Goal: Task Accomplishment & Management: Complete application form

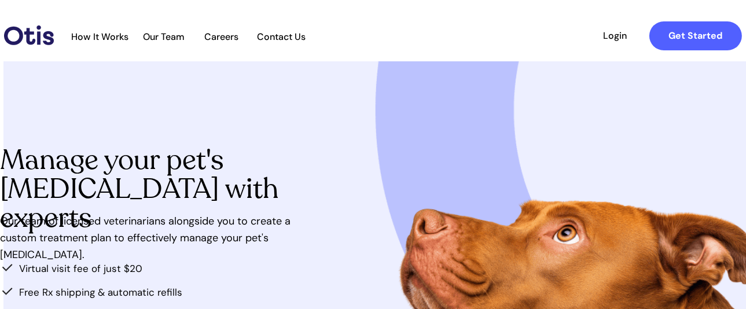
click at [100, 33] on span "How It Works" at bounding box center [99, 36] width 69 height 11
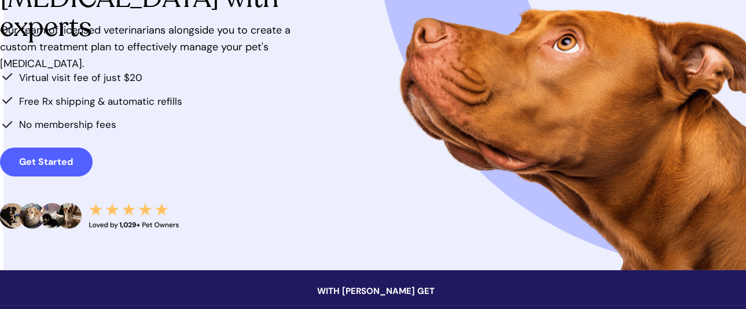
scroll to position [193, 0]
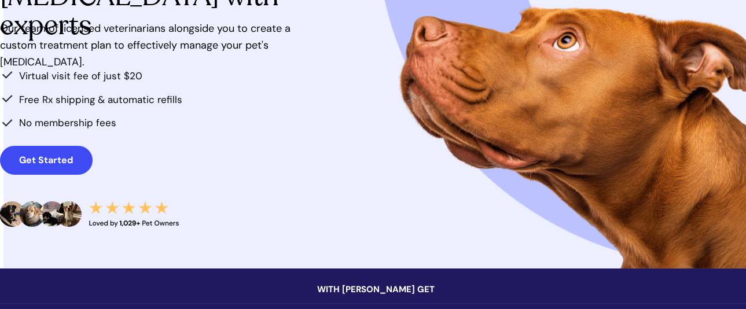
click at [32, 149] on link "Get Started" at bounding box center [46, 160] width 93 height 29
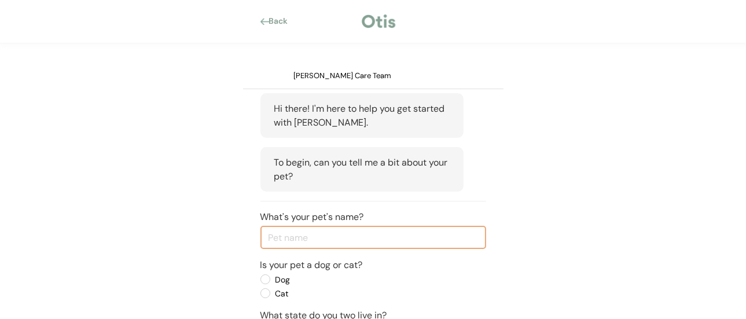
scroll to position [174, 0]
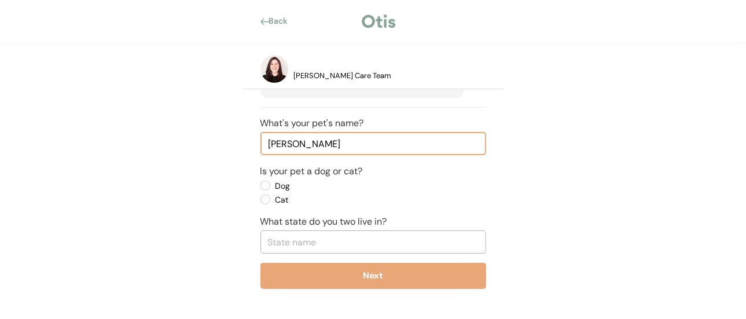
type input "Gracie"
click at [272, 184] on label "Dog" at bounding box center [324, 186] width 104 height 8
click at [259, 184] on input "Dog" at bounding box center [256, 186] width 8 height 8
radio input "true"
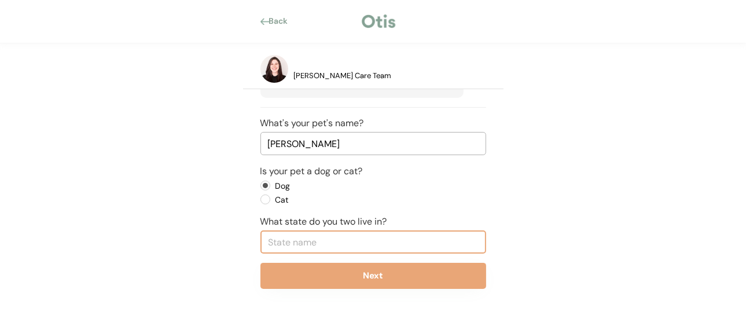
click at [310, 232] on input "text" at bounding box center [374, 241] width 226 height 23
type input "Pe"
type input "Pennsylvania"
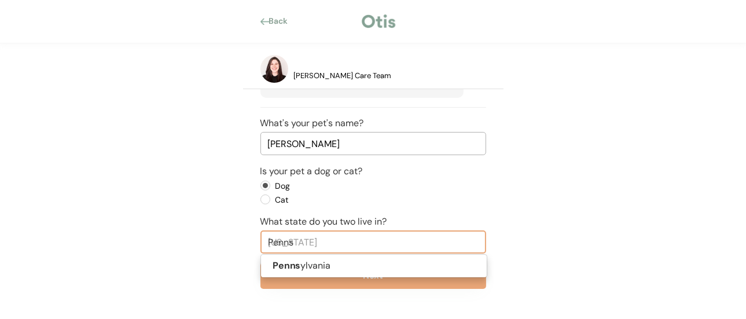
type input "Pennsy"
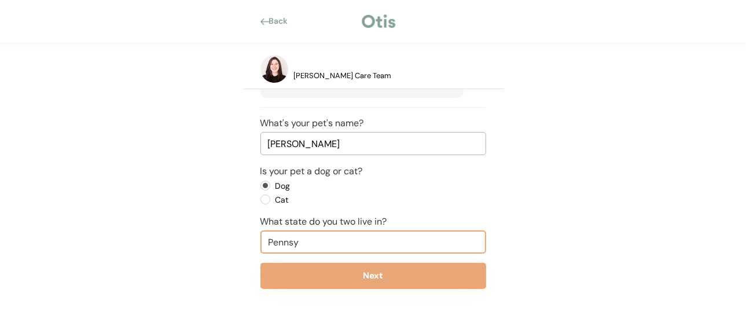
type input "Pennsyl"
type input "Pennsylvania"
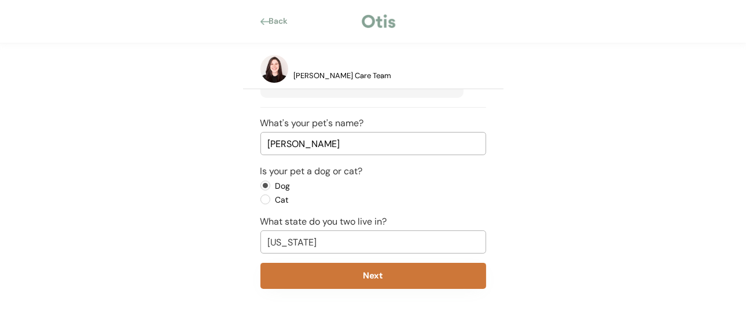
type input "Pennsylvania"
click at [362, 278] on button "Next" at bounding box center [374, 276] width 226 height 26
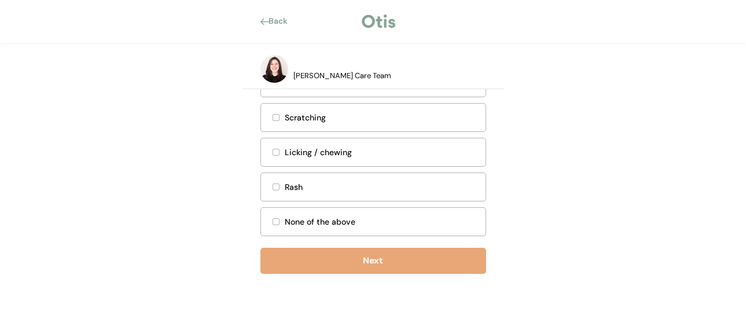
scroll to position [360, 0]
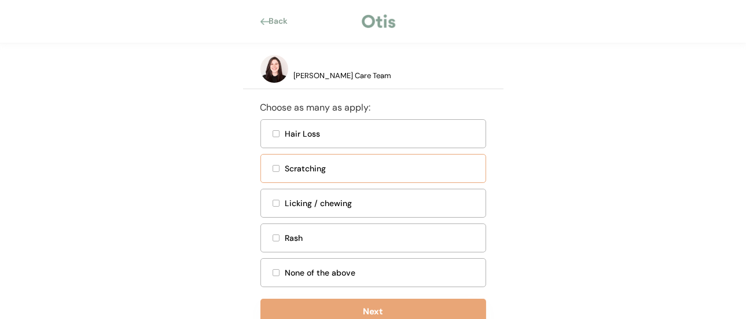
click at [276, 171] on div at bounding box center [276, 169] width 6 height 6
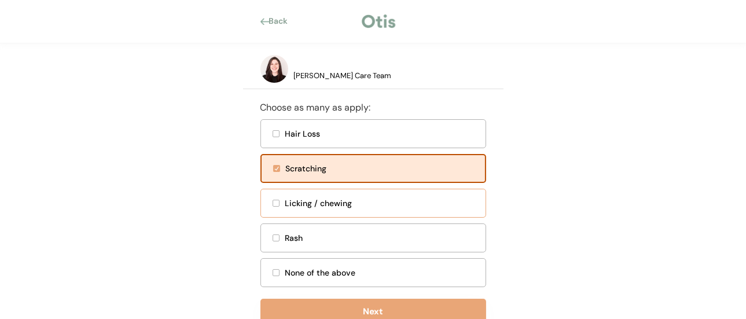
click at [273, 206] on div at bounding box center [276, 203] width 6 height 6
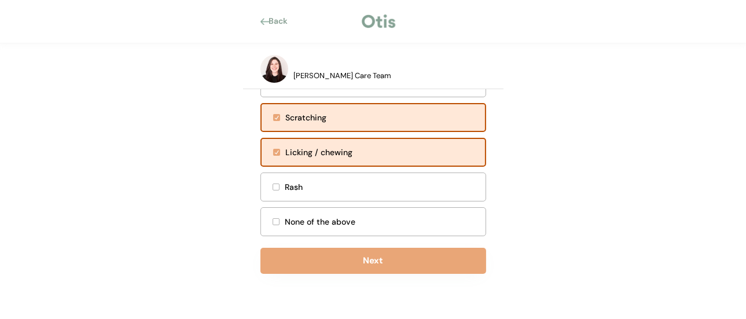
scroll to position [424, 0]
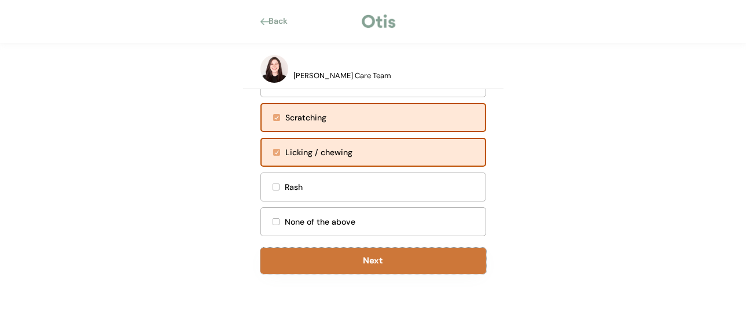
click at [372, 265] on button "Next" at bounding box center [374, 261] width 226 height 26
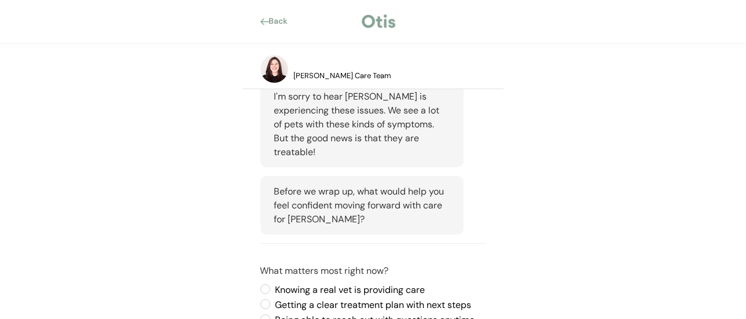
scroll to position [488, 0]
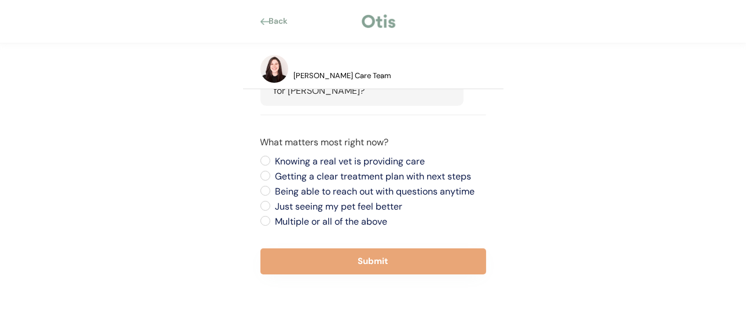
click at [272, 203] on label "Just seeing my pet feel better" at bounding box center [379, 206] width 214 height 9
click at [259, 164] on input "Just seeing my pet feel better" at bounding box center [256, 161] width 8 height 8
radio input "true"
click at [272, 217] on label "Multiple or all of the above" at bounding box center [379, 221] width 214 height 9
click at [259, 164] on input "Multiple or all of the above" at bounding box center [256, 161] width 8 height 8
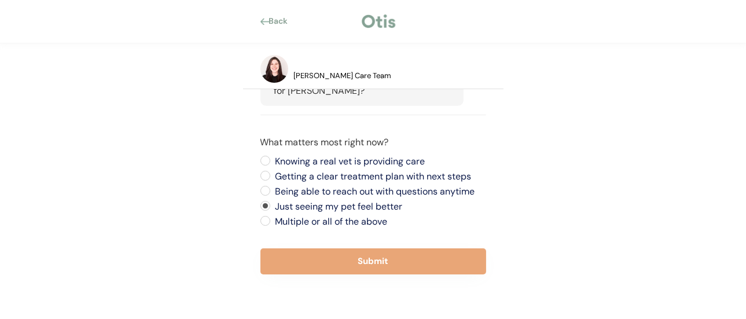
radio input "true"
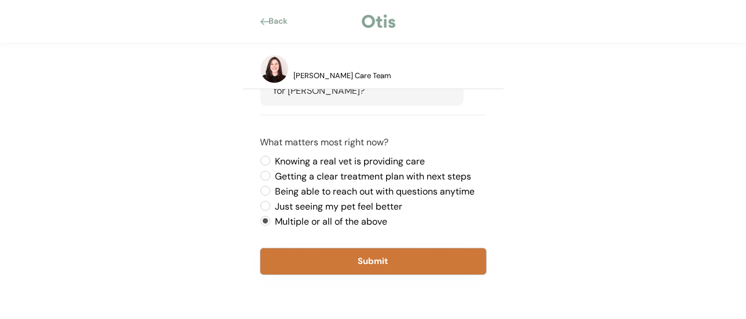
click at [422, 267] on button "Submit" at bounding box center [374, 261] width 226 height 26
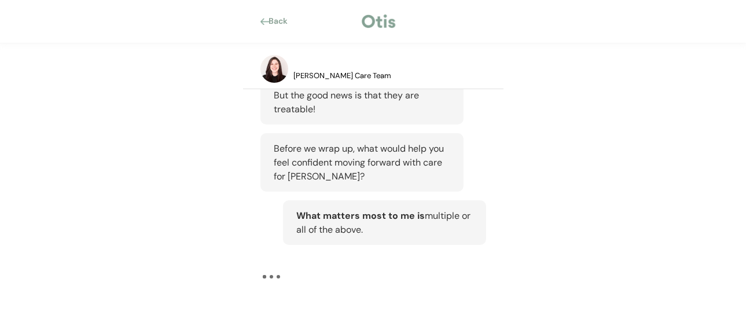
scroll to position [401, 0]
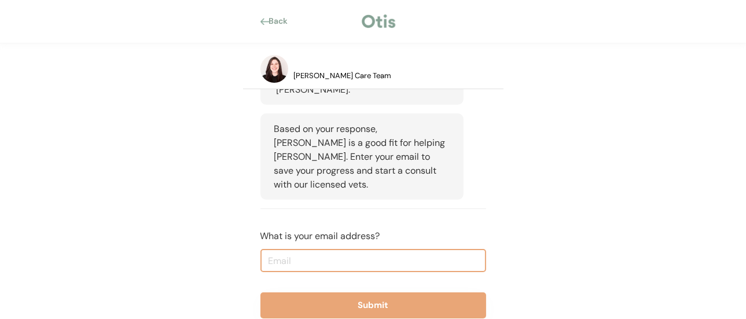
scroll to position [668, 0]
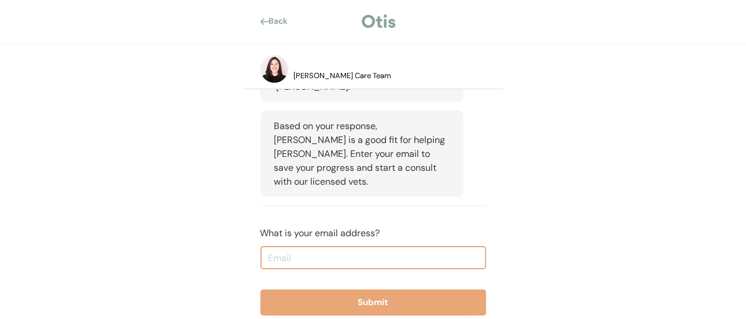
click at [431, 246] on input "email" at bounding box center [374, 257] width 226 height 23
type input "davidglock12@gmail.com"
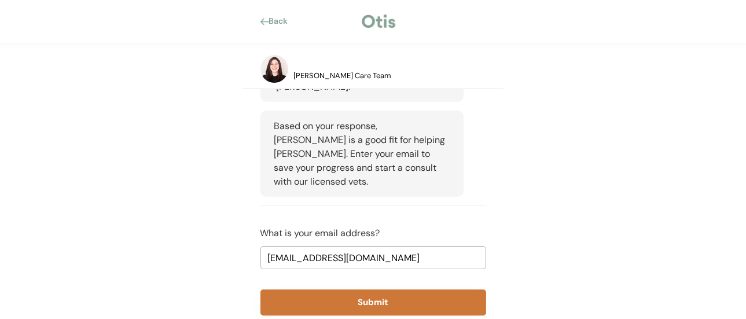
click at [374, 290] on button "Submit" at bounding box center [374, 303] width 226 height 26
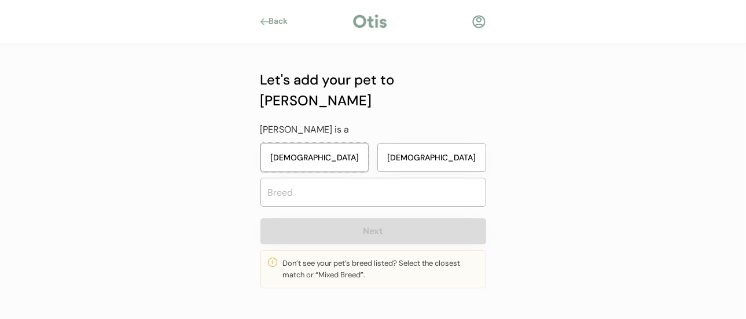
click at [328, 143] on button "Female" at bounding box center [315, 157] width 109 height 29
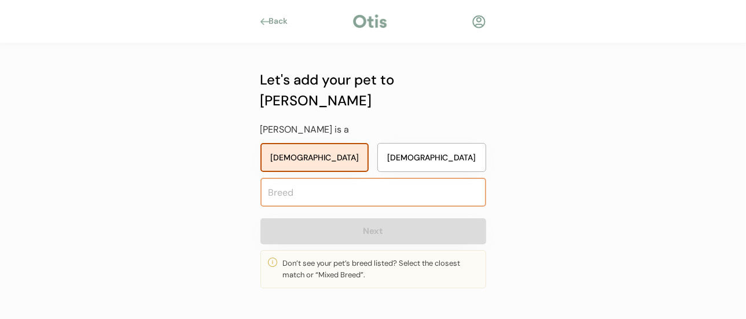
click at [333, 178] on input "text" at bounding box center [374, 192] width 226 height 29
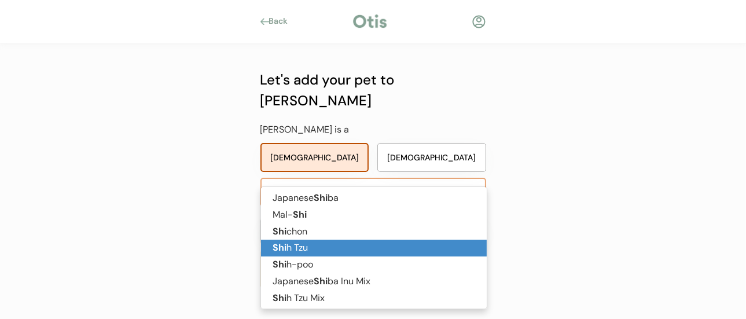
click at [305, 242] on p "Shi h Tzu" at bounding box center [374, 248] width 226 height 17
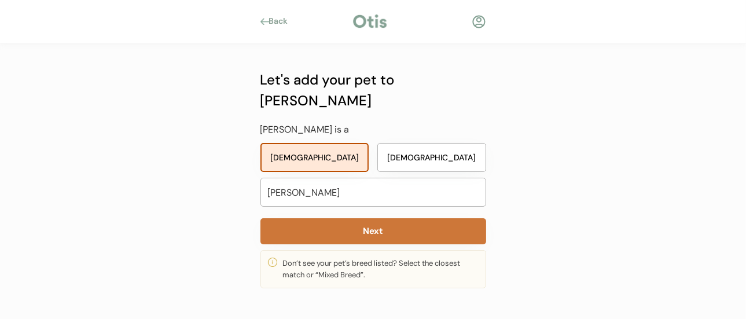
type input "Shih Tzu"
click at [375, 218] on button "Next" at bounding box center [374, 231] width 226 height 26
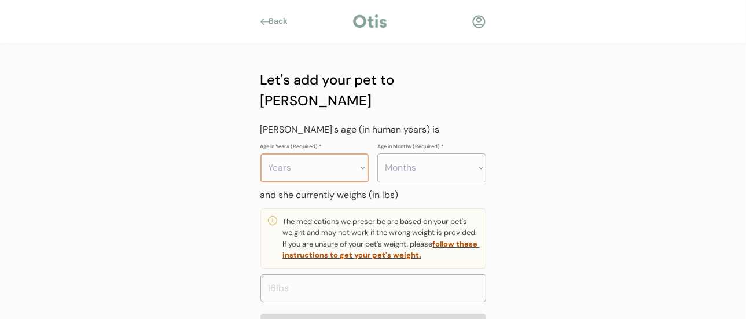
click at [364, 153] on select "Years 0 1 2 3 4 5 6 7 8 9 10 11 12 13 14 15 16 17 18 19 20" at bounding box center [315, 167] width 109 height 29
click at [261, 153] on select "Years 0 1 2 3 4 5 6 7 8 9 10 11 12 13 14 15 16 17 18 19 20" at bounding box center [315, 167] width 109 height 29
click at [363, 153] on select "Years 0 1 2 3 4 5 6 7 8 9 10 11 12 13 14 15 16 17 18 19 20" at bounding box center [315, 167] width 109 height 29
select select "13"
click at [261, 153] on select "Years 0 1 2 3 4 5 6 7 8 9 10 11 12 13 14 15 16 17 18 19 20" at bounding box center [315, 167] width 109 height 29
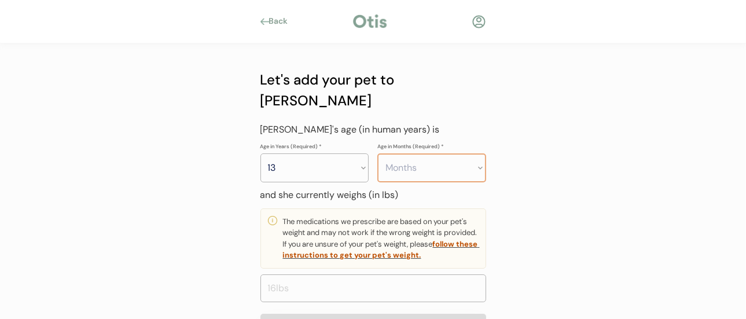
click at [479, 153] on select "Months 0 1 2 3 4 5 6 7 8 9 10 11" at bounding box center [432, 167] width 109 height 29
select select "8"
click at [378, 153] on select "Months 0 1 2 3 4 5 6 7 8 9 10 11" at bounding box center [432, 167] width 109 height 29
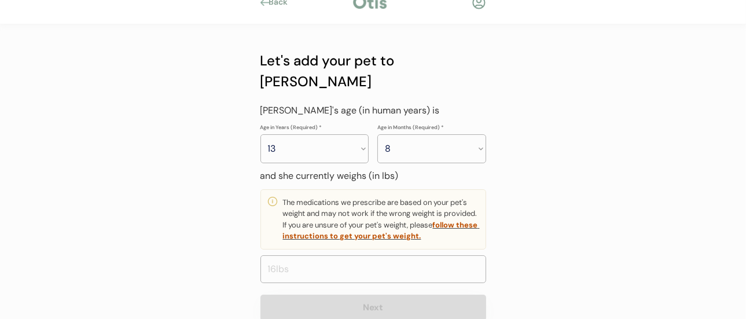
scroll to position [28, 0]
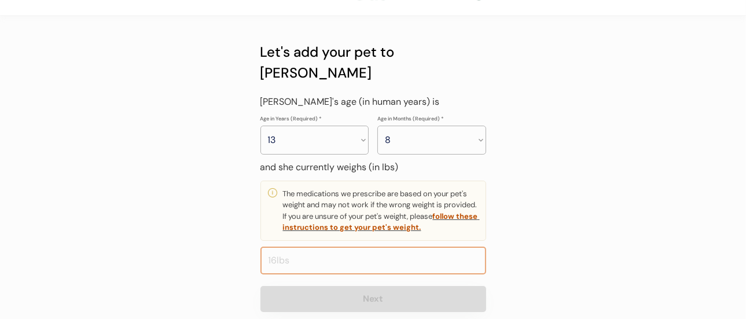
click at [354, 247] on input "input" at bounding box center [374, 261] width 226 height 28
type input "10.0"
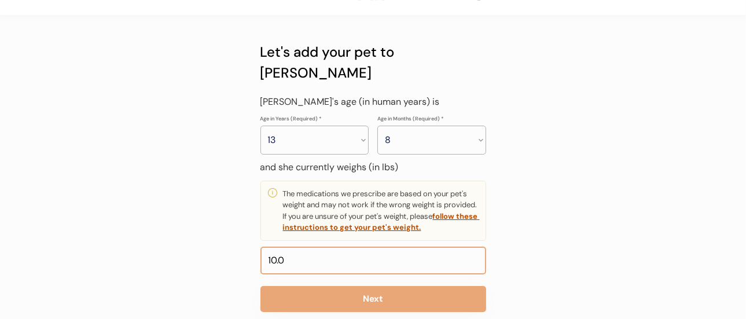
click at [495, 189] on div "Let's add your pet to Otis Gracie is a Female Male Shih Tzu Shi Next Don’t see …" at bounding box center [373, 176] width 261 height 320
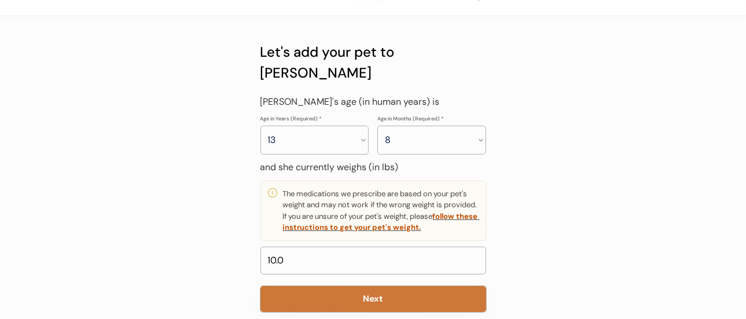
click at [369, 286] on button "Next" at bounding box center [374, 299] width 226 height 26
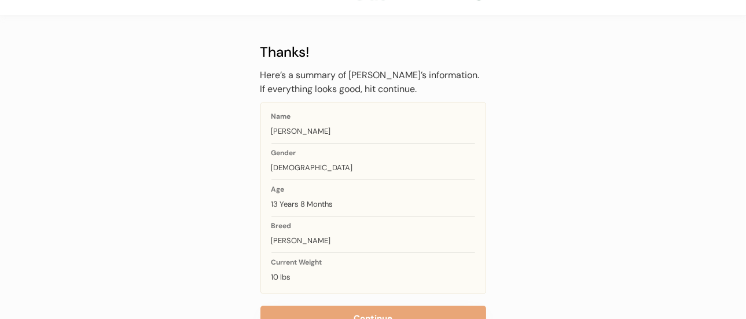
scroll to position [68, 0]
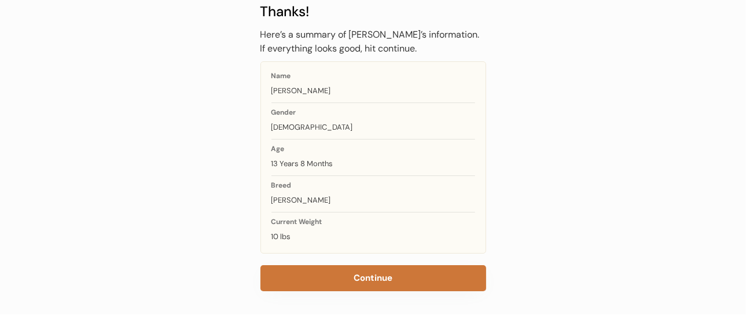
click at [364, 272] on button "Continue" at bounding box center [374, 278] width 226 height 26
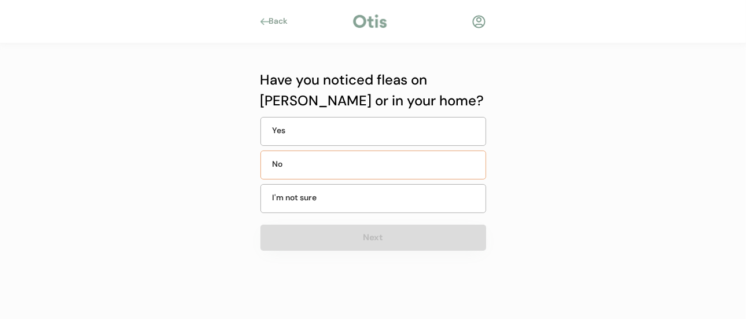
click at [298, 162] on div "No" at bounding box center [302, 164] width 58 height 12
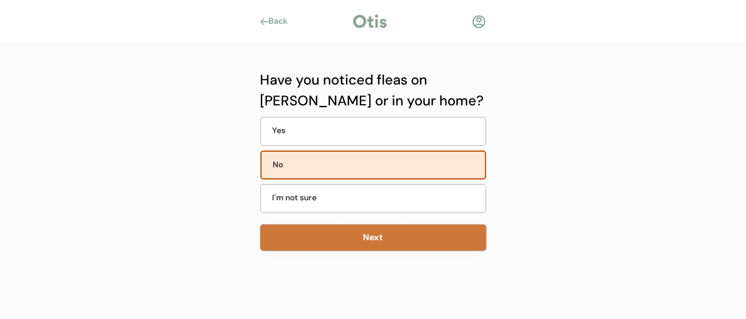
click at [357, 246] on button "Next" at bounding box center [374, 238] width 226 height 26
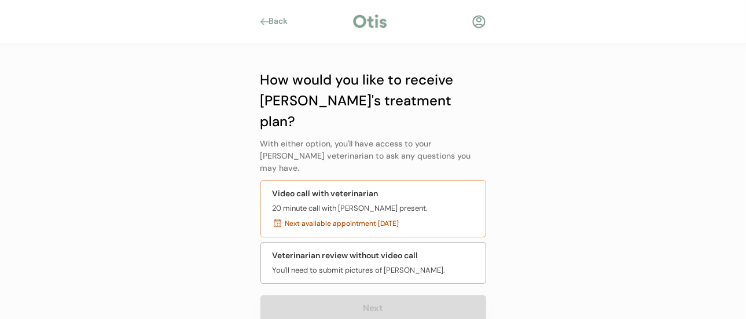
click at [355, 203] on div "20 minute call with Gracie present." at bounding box center [351, 209] width 156 height 12
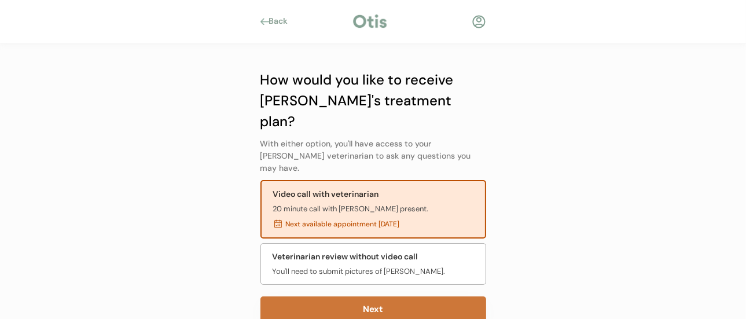
click at [375, 296] on button "Next" at bounding box center [374, 309] width 226 height 26
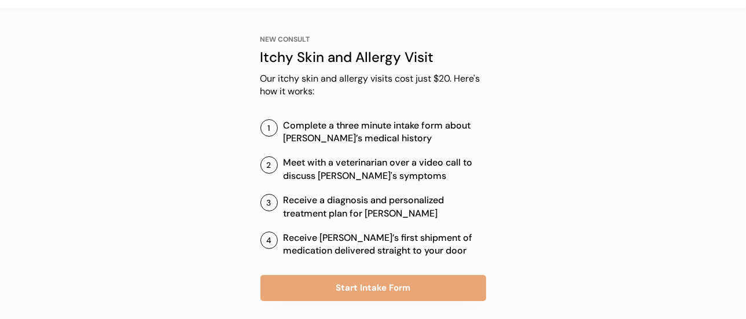
scroll to position [44, 0]
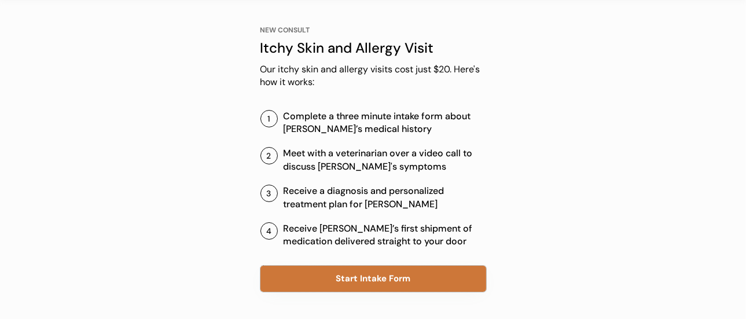
click at [349, 270] on button "Start Intake Form" at bounding box center [374, 279] width 226 height 26
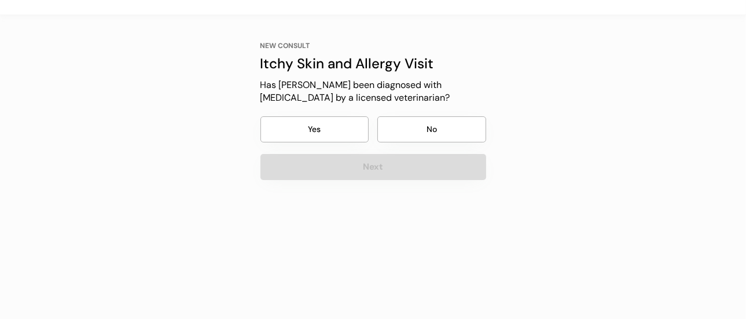
scroll to position [28, 0]
click at [407, 138] on button "No" at bounding box center [432, 130] width 109 height 26
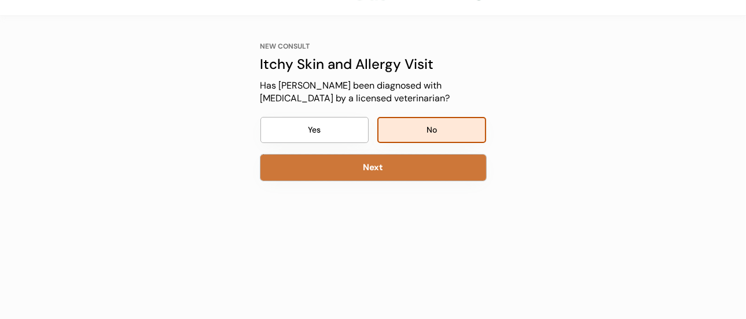
click at [388, 158] on button "Next" at bounding box center [374, 168] width 226 height 26
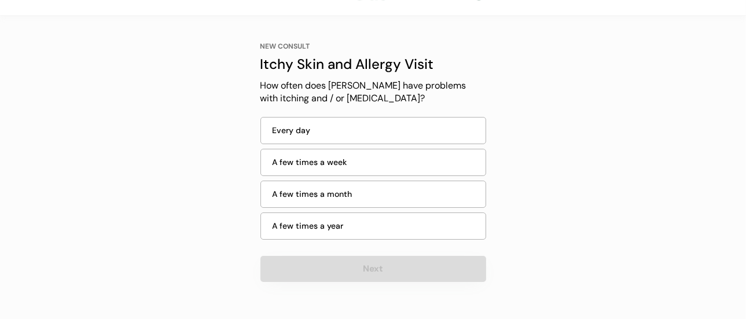
click at [353, 118] on div "Every day" at bounding box center [374, 130] width 226 height 27
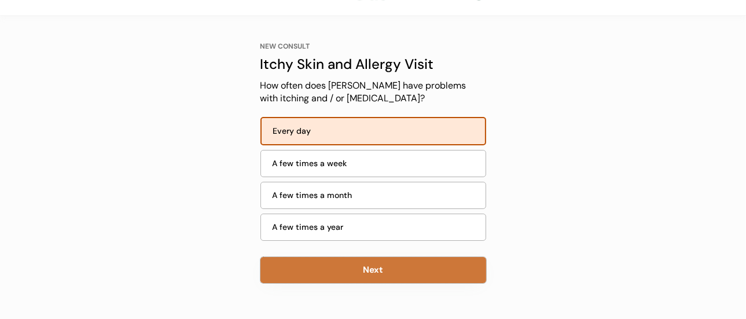
click at [358, 262] on button "Next" at bounding box center [374, 270] width 226 height 26
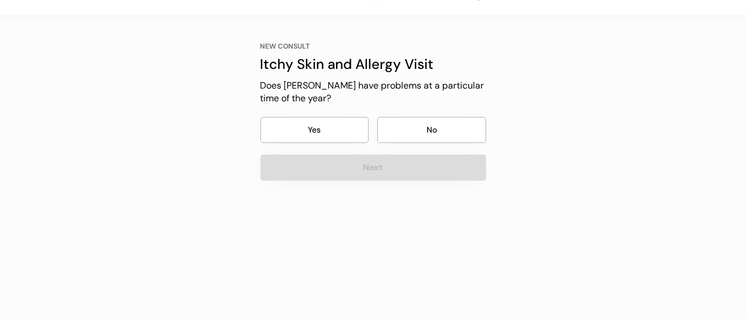
click at [351, 136] on button "Yes" at bounding box center [315, 130] width 109 height 26
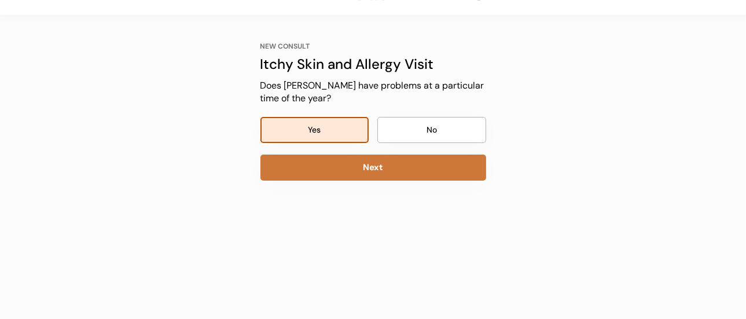
click at [400, 165] on button "Next" at bounding box center [374, 168] width 226 height 26
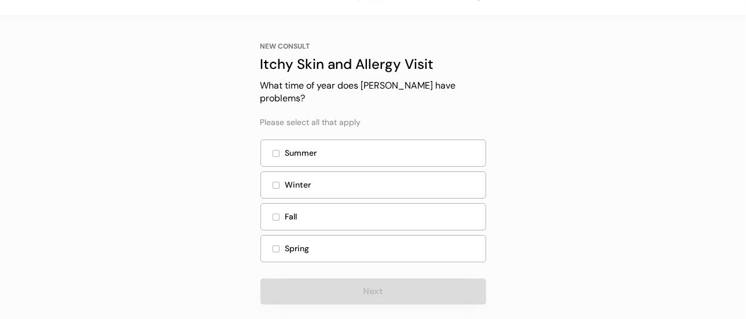
click at [273, 151] on div at bounding box center [276, 154] width 6 height 6
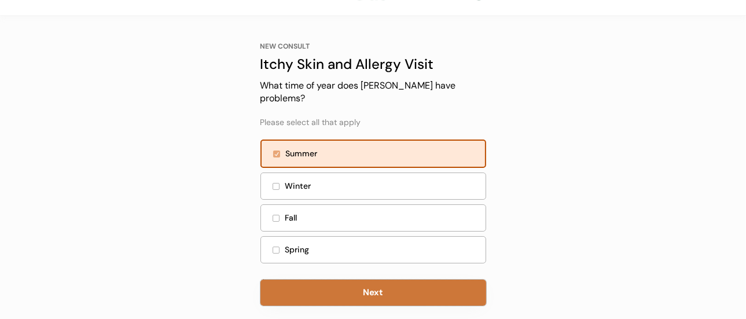
click at [406, 280] on button "Next" at bounding box center [374, 293] width 226 height 26
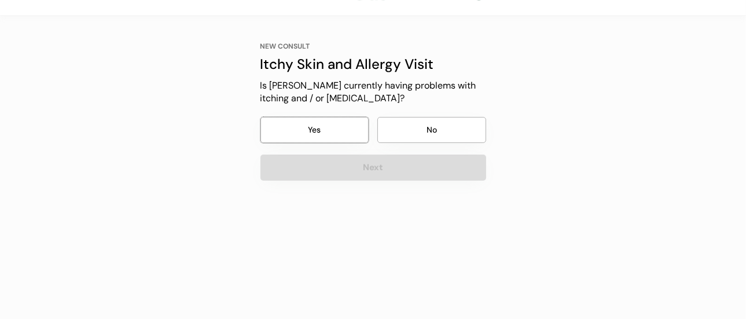
click at [350, 137] on button "Yes" at bounding box center [315, 130] width 109 height 26
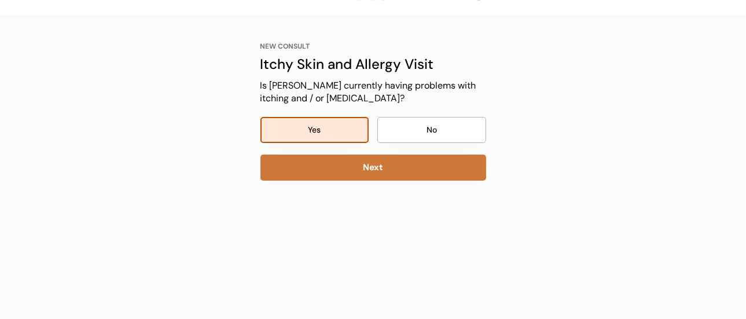
click at [385, 160] on button "Next" at bounding box center [374, 168] width 226 height 26
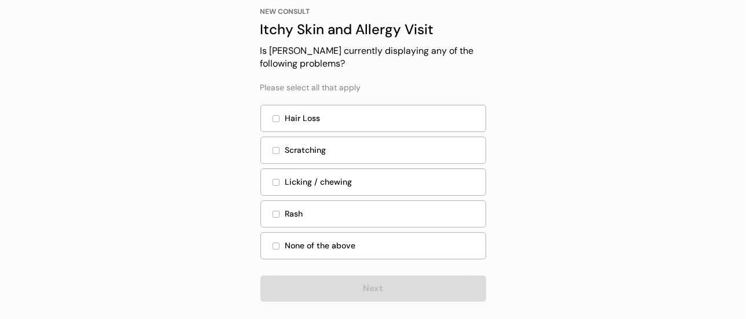
scroll to position [71, 0]
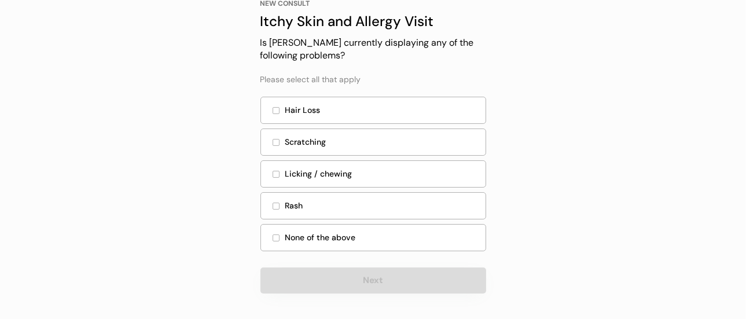
click at [273, 141] on div at bounding box center [276, 143] width 6 height 6
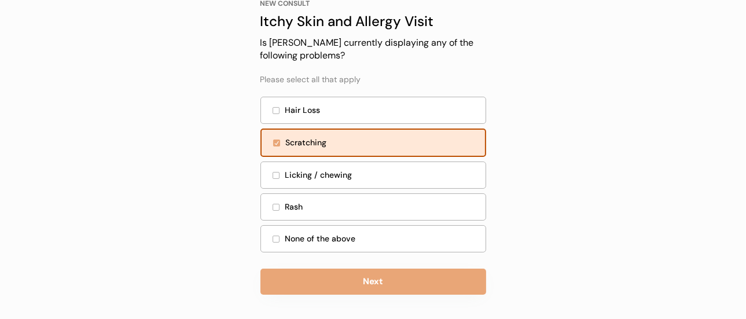
click at [273, 173] on div at bounding box center [276, 176] width 6 height 6
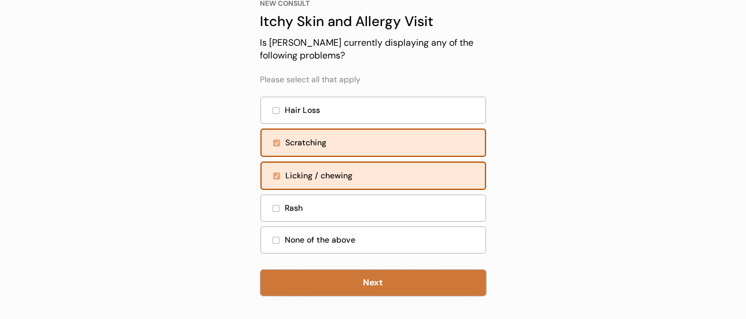
click at [404, 281] on button "Next" at bounding box center [374, 283] width 226 height 26
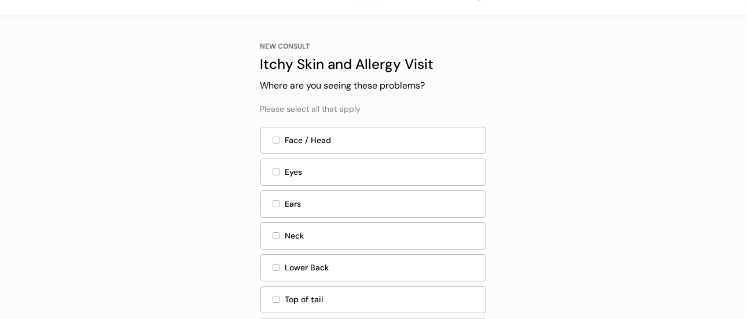
scroll to position [93, 0]
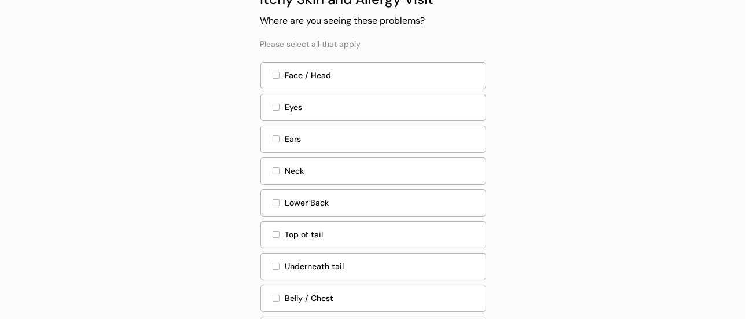
click at [283, 200] on div "Lower Back" at bounding box center [374, 202] width 226 height 27
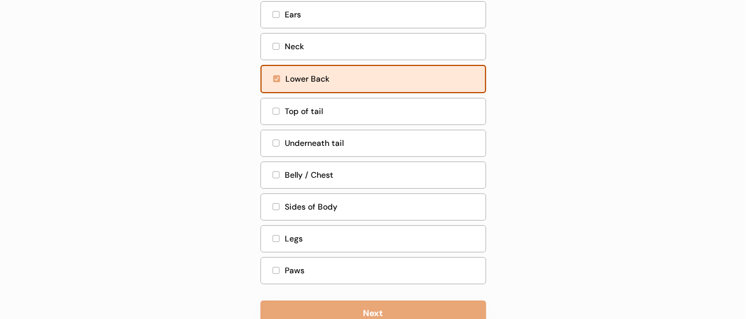
scroll to position [221, 0]
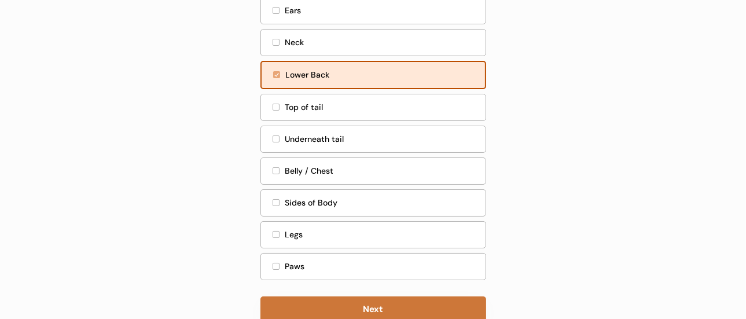
click at [389, 302] on button "Next" at bounding box center [374, 309] width 226 height 26
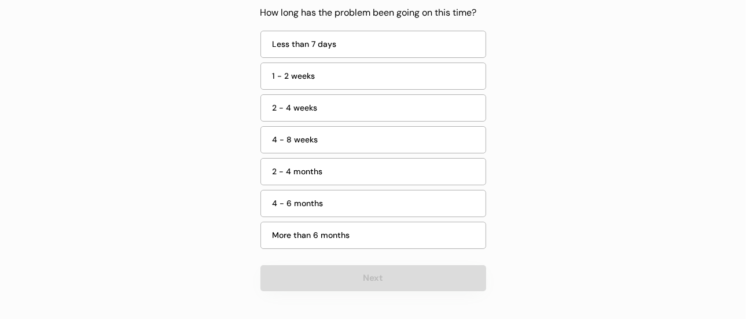
scroll to position [28, 0]
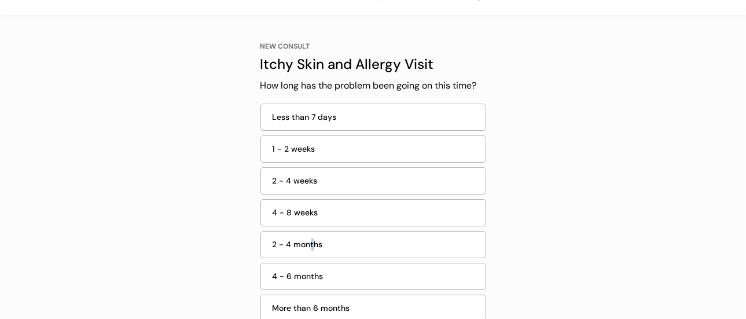
click at [313, 244] on div "2 - 4 months" at bounding box center [376, 245] width 206 height 12
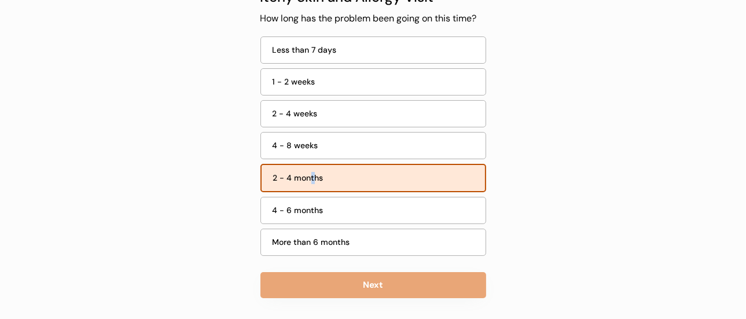
scroll to position [99, 0]
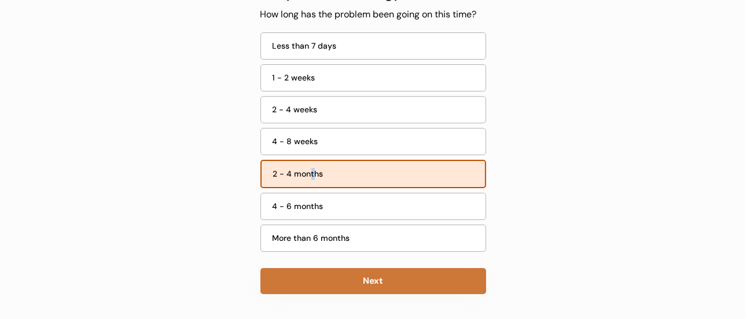
click at [385, 272] on button "Next" at bounding box center [374, 281] width 226 height 26
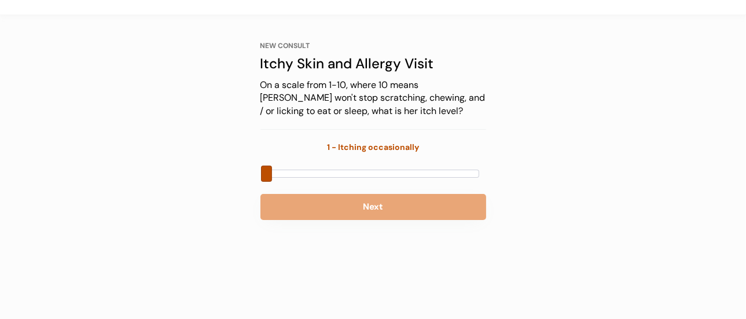
scroll to position [28, 0]
drag, startPoint x: 268, startPoint y: 166, endPoint x: 288, endPoint y: 166, distance: 20.3
click at [288, 166] on span at bounding box center [290, 174] width 11 height 16
drag, startPoint x: 294, startPoint y: 170, endPoint x: 290, endPoint y: 179, distance: 10.1
click at [290, 179] on span at bounding box center [290, 174] width 11 height 16
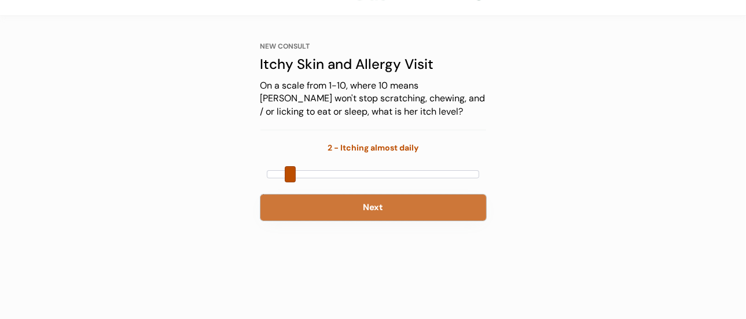
click at [309, 204] on button "Next" at bounding box center [374, 208] width 226 height 26
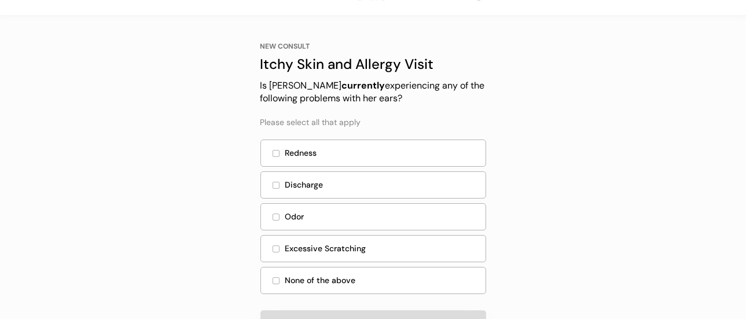
click at [364, 278] on div "None of the above" at bounding box center [381, 280] width 193 height 12
click at [276, 278] on div at bounding box center [276, 281] width 6 height 6
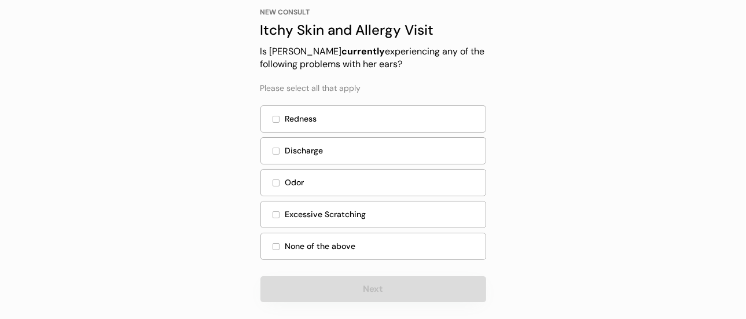
scroll to position [71, 0]
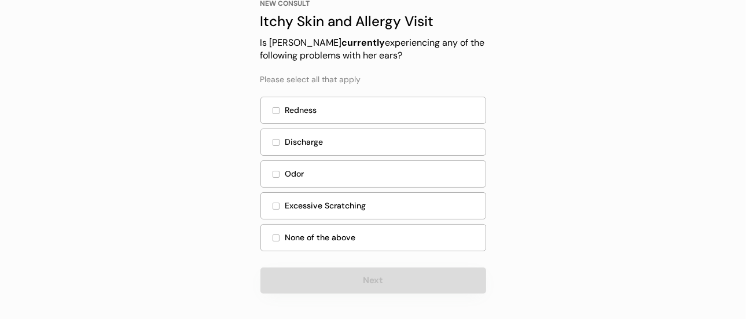
click at [274, 235] on div at bounding box center [276, 238] width 6 height 6
click at [273, 203] on div at bounding box center [276, 206] width 7 height 7
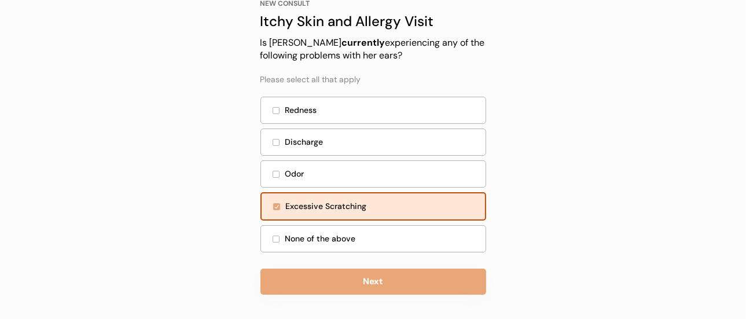
click at [276, 232] on div "None of the above" at bounding box center [374, 238] width 226 height 27
click at [275, 245] on div "None of the above" at bounding box center [374, 238] width 226 height 27
click at [274, 236] on div at bounding box center [276, 239] width 6 height 6
click at [277, 200] on div "Excessive Scratching" at bounding box center [374, 206] width 226 height 28
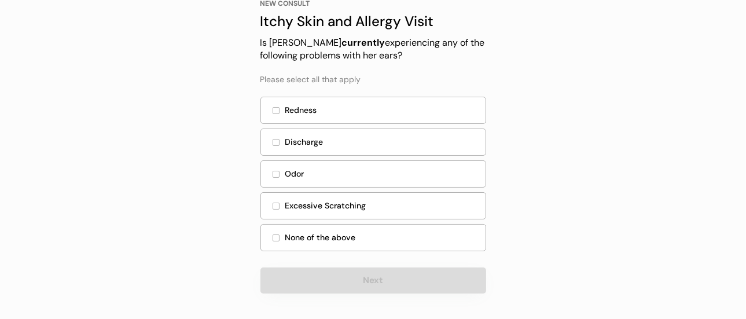
click at [296, 232] on div "None of the above" at bounding box center [381, 238] width 193 height 12
drag, startPoint x: 290, startPoint y: 236, endPoint x: 285, endPoint y: 231, distance: 6.6
click at [285, 232] on div "None of the above" at bounding box center [381, 238] width 193 height 12
click at [279, 233] on div "None of the above" at bounding box center [374, 237] width 226 height 27
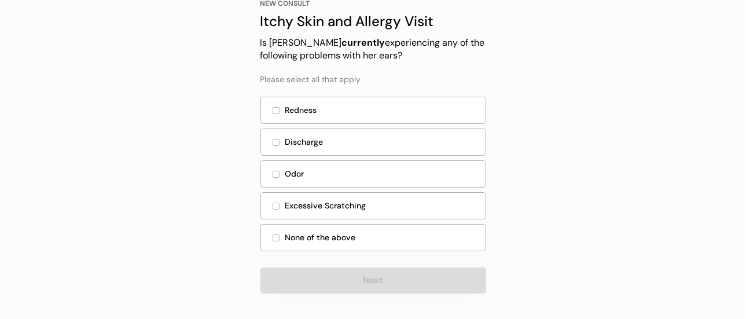
click at [278, 235] on div at bounding box center [276, 238] width 6 height 6
click at [276, 235] on div at bounding box center [276, 238] width 6 height 6
click at [274, 235] on div at bounding box center [276, 238] width 6 height 6
click at [269, 235] on div "None of the above" at bounding box center [374, 237] width 226 height 27
click at [258, 232] on div "NEW CONSULT Itchy Skin and Allergy Visit Our itchy skin and allergy visits cost…" at bounding box center [373, 146] width 261 height 347
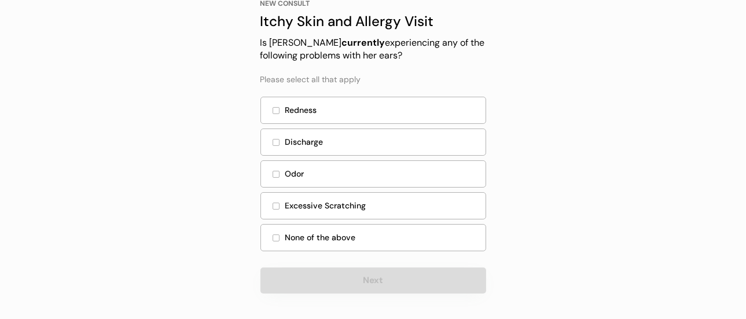
click at [252, 233] on div "NEW CONSULT Itchy Skin and Allergy Visit Our itchy skin and allergy visits cost…" at bounding box center [373, 146] width 261 height 347
click at [248, 232] on div "NEW CONSULT Itchy Skin and Allergy Visit Our itchy skin and allergy visits cost…" at bounding box center [373, 146] width 261 height 347
click at [247, 233] on div "NEW CONSULT Itchy Skin and Allergy Visit Our itchy skin and allergy visits cost…" at bounding box center [373, 146] width 261 height 347
drag, startPoint x: 248, startPoint y: 230, endPoint x: 261, endPoint y: 228, distance: 13.1
click at [253, 229] on div "NEW CONSULT Itchy Skin and Allergy Visit Our itchy skin and allergy visits cost…" at bounding box center [373, 146] width 261 height 347
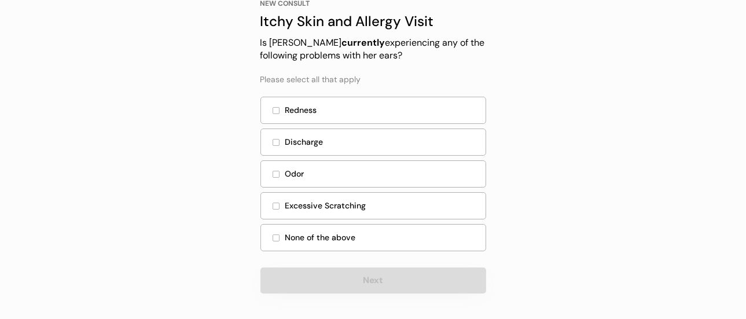
drag, startPoint x: 263, startPoint y: 228, endPoint x: 270, endPoint y: 227, distance: 7.6
click at [270, 227] on div "None of the above" at bounding box center [374, 237] width 226 height 27
click at [289, 228] on div "None of the above" at bounding box center [374, 237] width 226 height 27
click at [290, 228] on div "None of the above" at bounding box center [374, 237] width 226 height 27
click at [274, 239] on div at bounding box center [276, 238] width 7 height 7
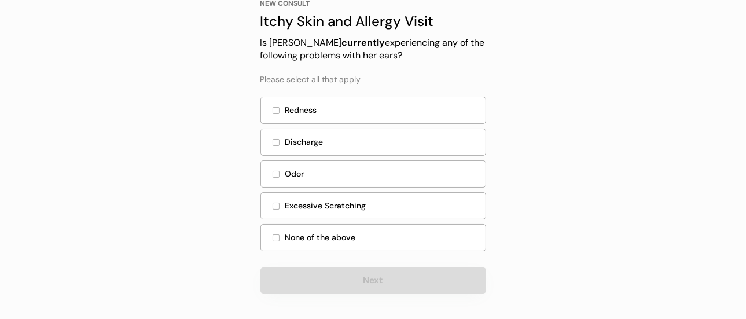
click at [271, 239] on div "None of the above" at bounding box center [374, 237] width 226 height 27
click at [268, 235] on div "None of the above" at bounding box center [374, 237] width 226 height 27
click at [272, 229] on div "None of the above" at bounding box center [374, 237] width 226 height 27
click at [277, 225] on div "None of the above" at bounding box center [374, 237] width 226 height 27
click at [280, 229] on div "None of the above" at bounding box center [374, 237] width 226 height 27
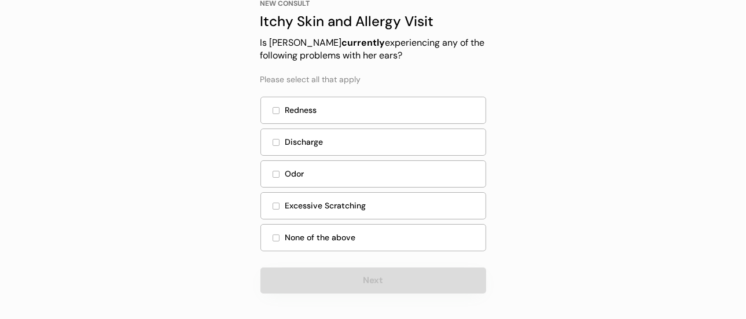
click at [281, 236] on div "None of the above" at bounding box center [374, 237] width 226 height 27
click at [269, 229] on div "None of the above" at bounding box center [374, 237] width 226 height 27
drag, startPoint x: 269, startPoint y: 228, endPoint x: 277, endPoint y: 228, distance: 8.1
click at [269, 227] on div "None of the above" at bounding box center [374, 237] width 226 height 27
click at [283, 230] on div "None of the above" at bounding box center [374, 237] width 226 height 27
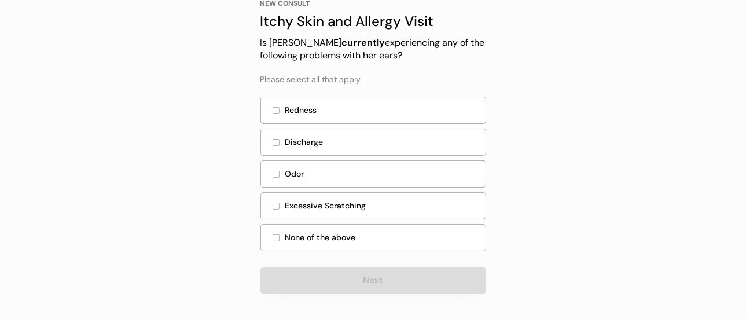
drag, startPoint x: 294, startPoint y: 226, endPoint x: 285, endPoint y: 233, distance: 11.1
click at [292, 227] on div "None of the above" at bounding box center [374, 237] width 226 height 27
click at [280, 235] on div "None of the above" at bounding box center [374, 237] width 226 height 27
click at [261, 230] on div "None of the above" at bounding box center [374, 237] width 226 height 27
click at [281, 233] on div "None of the above" at bounding box center [374, 237] width 226 height 27
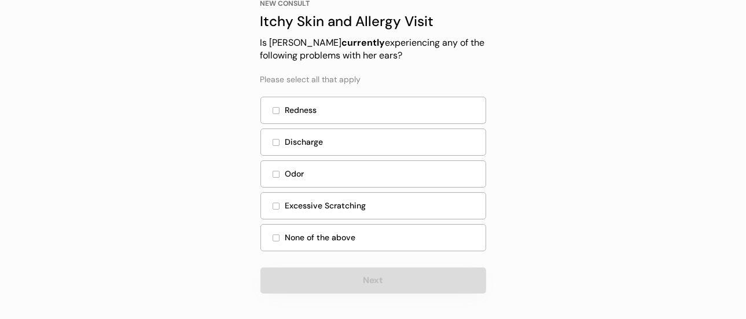
click at [281, 233] on div "None of the above" at bounding box center [374, 237] width 226 height 27
click at [274, 204] on div at bounding box center [276, 206] width 6 height 6
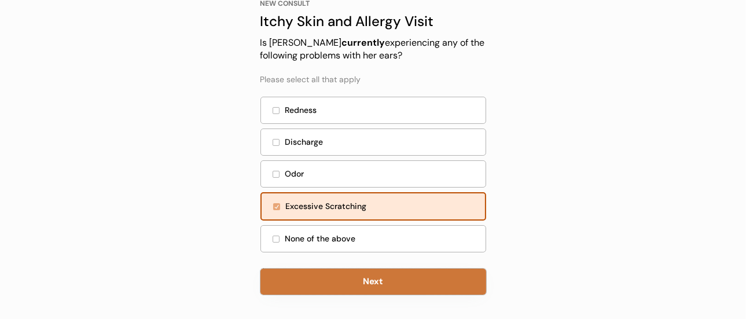
click at [336, 284] on button "Next" at bounding box center [374, 282] width 226 height 26
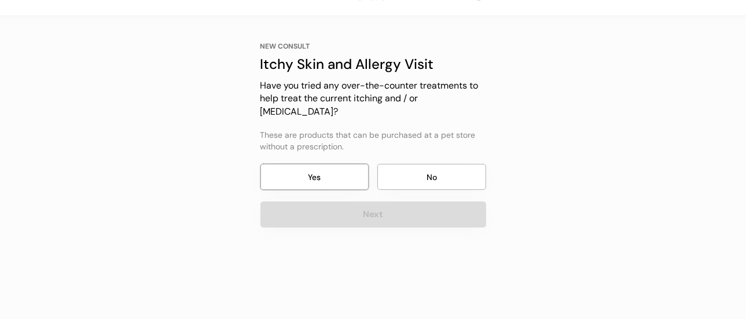
click at [331, 164] on button "Yes" at bounding box center [315, 177] width 109 height 26
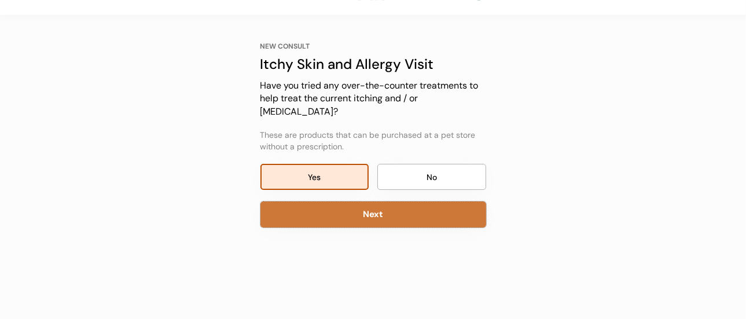
click at [343, 210] on button "Next" at bounding box center [374, 215] width 226 height 26
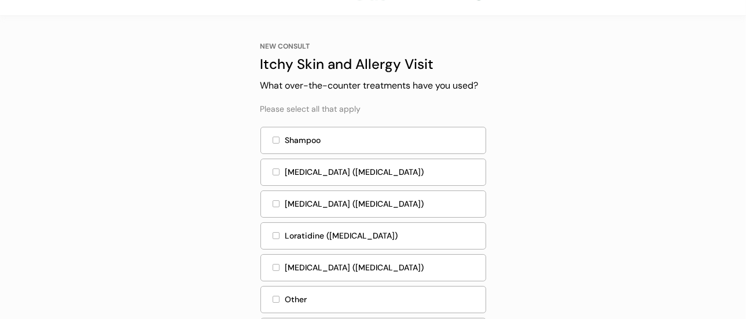
click at [273, 138] on div at bounding box center [276, 140] width 6 height 6
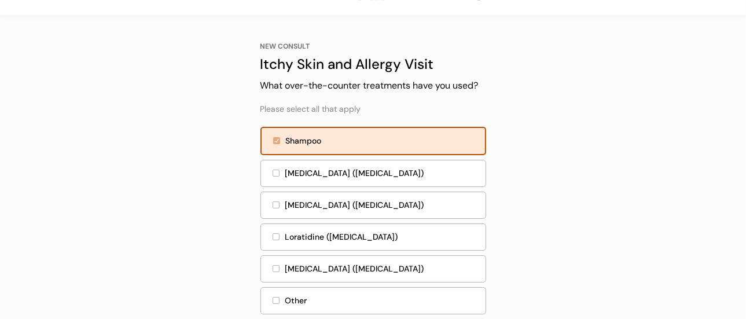
click at [277, 207] on div at bounding box center [276, 205] width 7 height 7
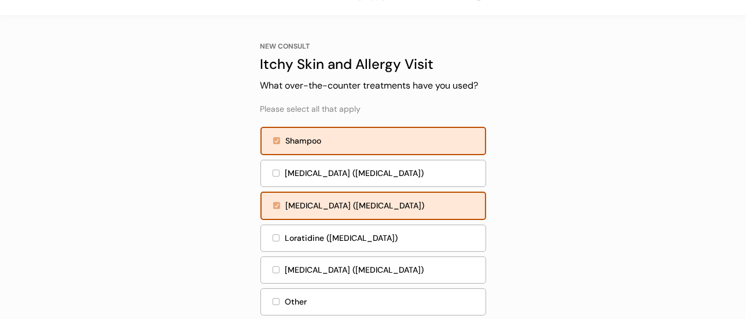
scroll to position [93, 0]
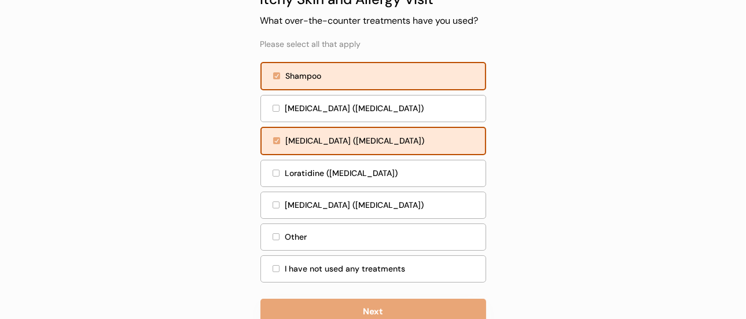
click at [276, 205] on div at bounding box center [276, 205] width 6 height 6
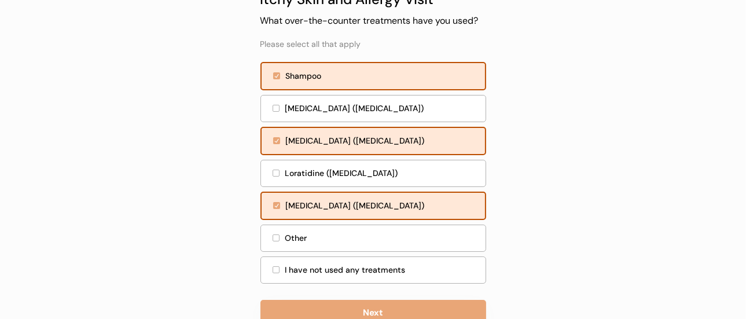
click at [274, 141] on div at bounding box center [276, 140] width 7 height 7
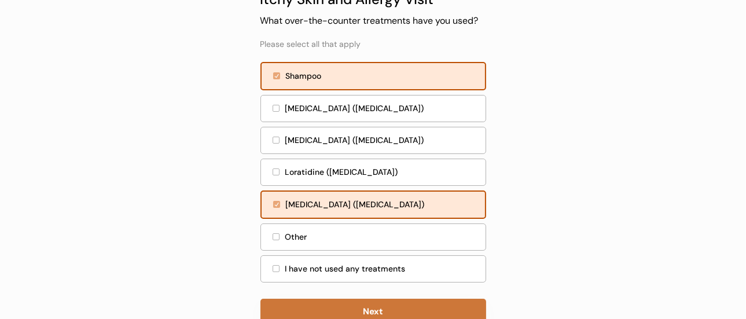
click at [316, 307] on button "Next" at bounding box center [374, 312] width 226 height 26
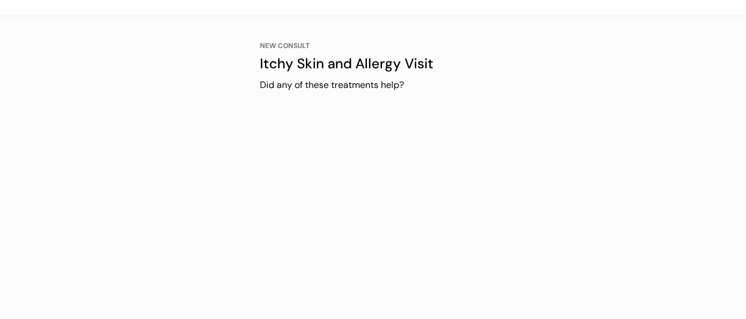
scroll to position [28, 0]
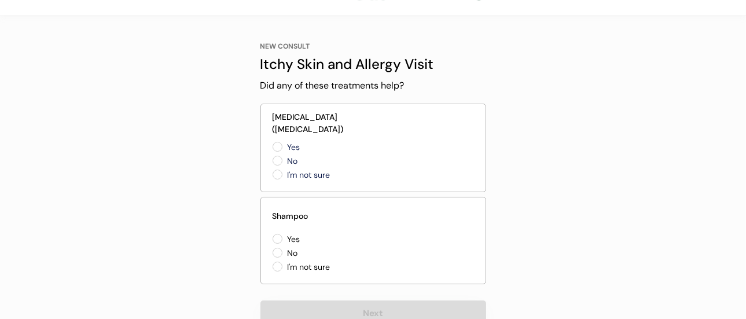
click at [284, 143] on label "Yes" at bounding box center [336, 147] width 104 height 8
click at [272, 143] on input "Yes" at bounding box center [268, 147] width 8 height 8
radio input "true"
click at [284, 237] on label "Yes" at bounding box center [336, 239] width 104 height 8
click at [272, 237] on input "Yes" at bounding box center [268, 239] width 8 height 8
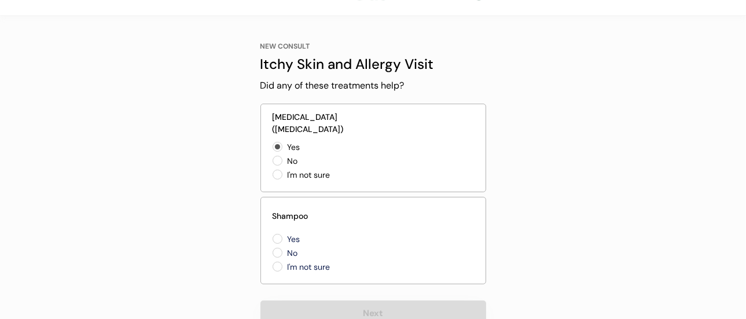
radio input "true"
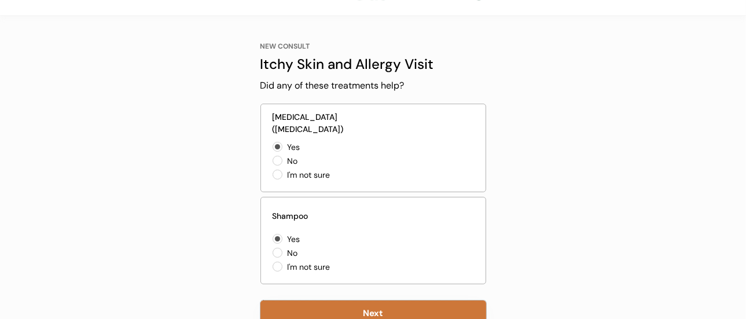
click at [316, 309] on button "Next" at bounding box center [374, 314] width 226 height 26
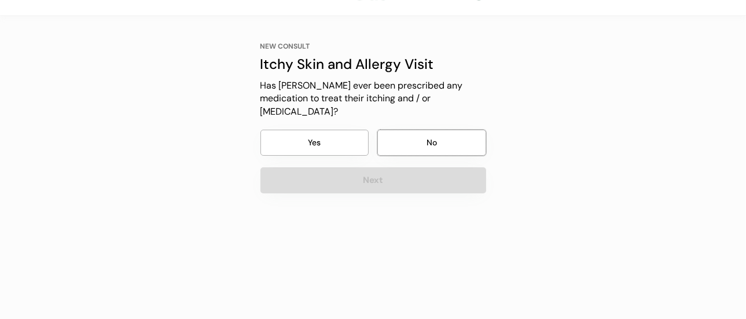
click at [390, 130] on button "No" at bounding box center [432, 143] width 109 height 26
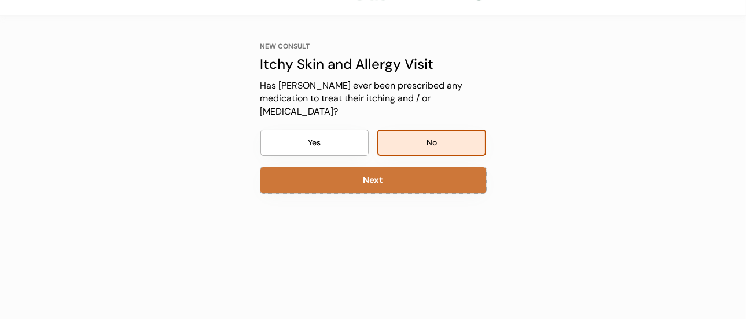
click at [341, 167] on button "Next" at bounding box center [374, 180] width 226 height 26
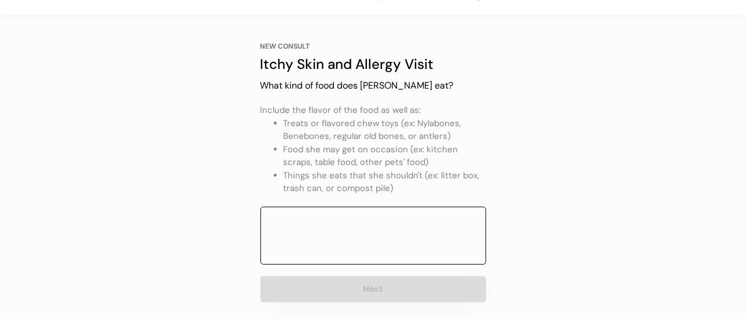
click at [319, 217] on textarea at bounding box center [374, 236] width 226 height 58
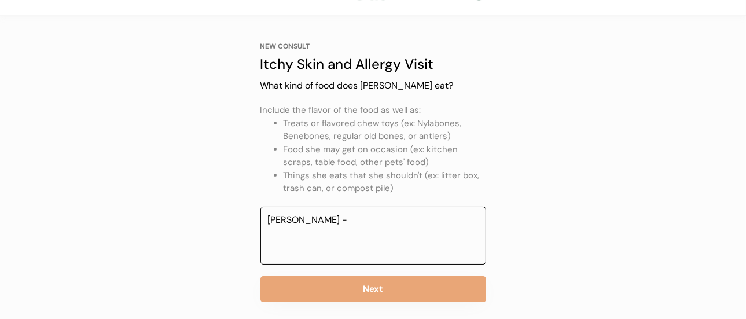
click at [301, 216] on textarea "[PERSON_NAME] -" at bounding box center [374, 236] width 226 height 58
paste textarea "Ham & Egg Flavor with Potato & Cheese, 3.5 oz"
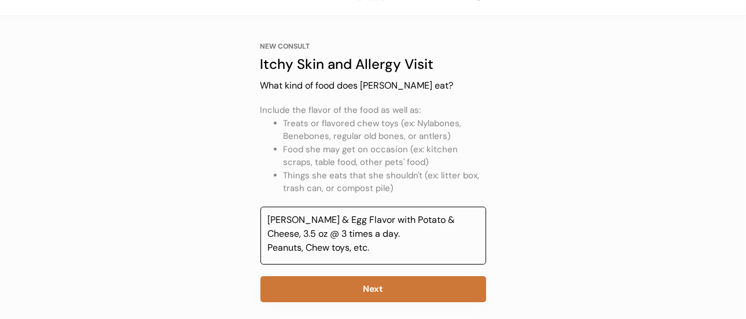
type textarea "[PERSON_NAME] & Egg Flavor with Potato & Cheese, 3.5 oz @ 3 times a day. Peanut…"
click at [407, 289] on button "Next" at bounding box center [374, 289] width 226 height 26
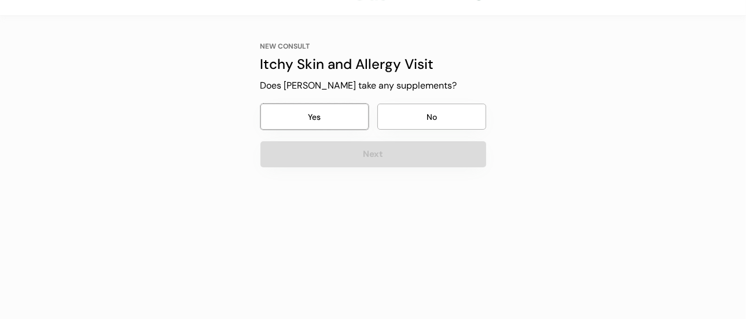
click at [346, 119] on button "Yes" at bounding box center [315, 117] width 109 height 26
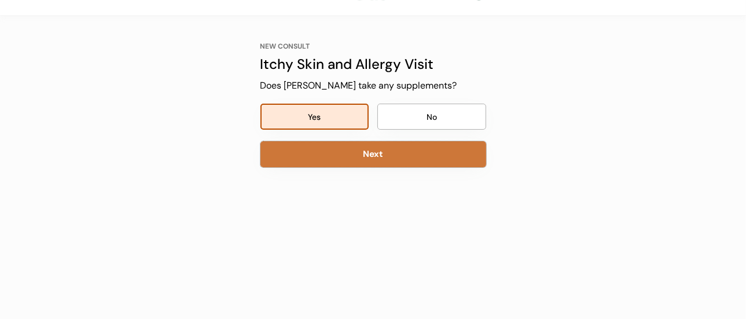
click at [358, 144] on button "Next" at bounding box center [374, 154] width 226 height 26
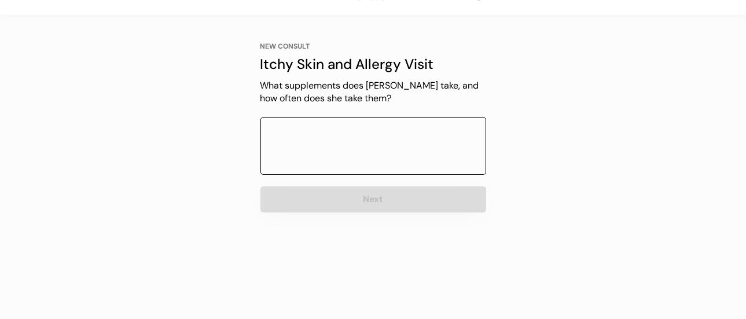
click at [380, 125] on textarea at bounding box center [374, 146] width 226 height 58
click at [270, 129] on textarea "she takes [DATE] day of the following" at bounding box center [374, 146] width 226 height 58
click at [440, 127] on textarea "She takes [DATE] day of the following" at bounding box center [374, 146] width 226 height 58
click at [345, 129] on textarea "She takes [DATE] day of the following" at bounding box center [374, 146] width 226 height 58
click at [423, 118] on textarea "She takes [DATE] day of the following" at bounding box center [374, 146] width 226 height 58
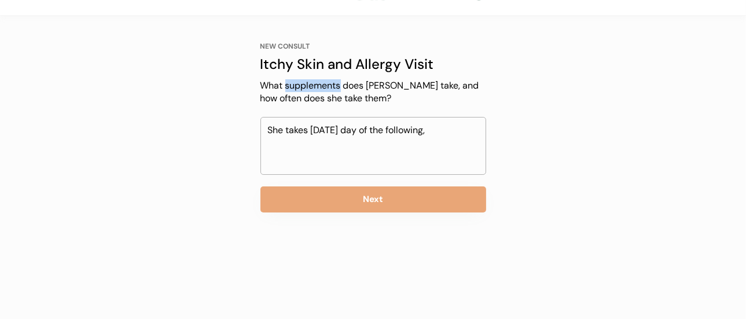
drag, startPoint x: 341, startPoint y: 84, endPoint x: 285, endPoint y: 89, distance: 55.3
click at [285, 89] on div "What supplements does [PERSON_NAME] take, and how often does she take them?" at bounding box center [374, 92] width 226 height 26
copy div "supplements"
click at [408, 130] on textarea "She takes [DATE] day of the following," at bounding box center [374, 146] width 226 height 58
click at [408, 129] on textarea "She takes [DATE] day of the following," at bounding box center [374, 146] width 226 height 58
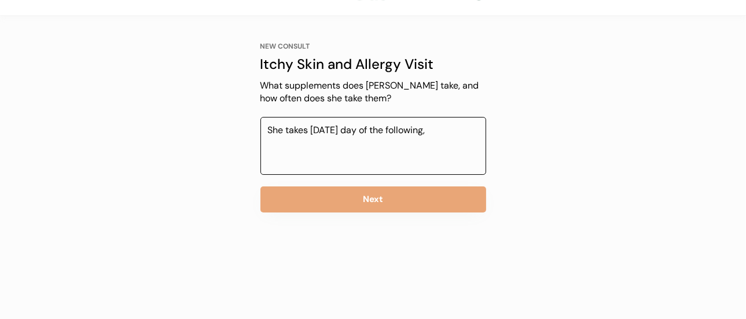
click at [411, 126] on textarea "She takes [DATE] day of the following," at bounding box center [374, 146] width 226 height 58
paste textarea "supplements"
click at [415, 123] on textarea "She takes [DATE] day of the followingvsupplements," at bounding box center [374, 146] width 226 height 58
click at [274, 143] on textarea "She takes [DATE] day of the following supplements," at bounding box center [374, 146] width 226 height 58
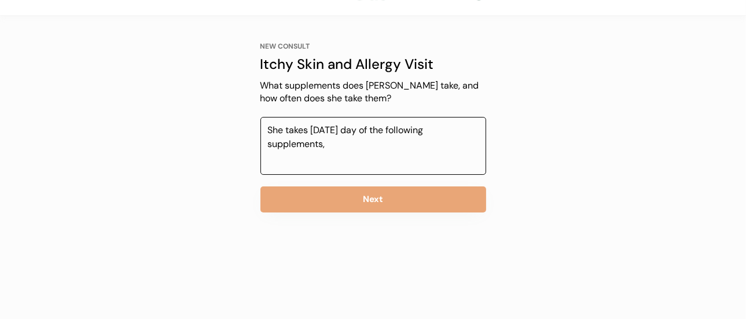
click at [471, 132] on textarea "She takes [DATE] day of the following supplements," at bounding box center [374, 146] width 226 height 58
paste textarea "Senior Dog Multivitamin - Essential Dog Vitamins and Supplements - [MEDICAL_DAT…"
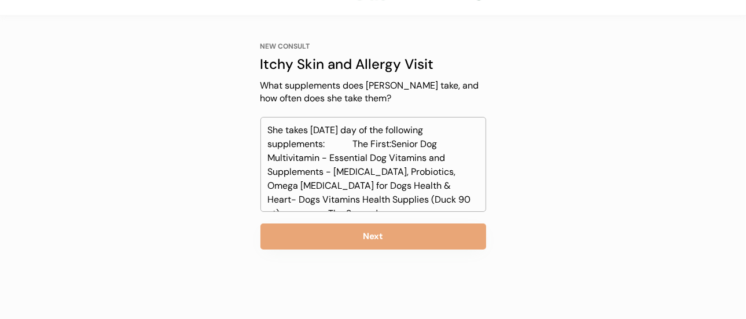
drag, startPoint x: 537, startPoint y: 167, endPoint x: 544, endPoint y: 161, distance: 9.0
click at [544, 163] on div "Back NEW CONSULT Itchy Skin and Allergy Visit Our itchy skin and allergy visits…" at bounding box center [373, 145] width 746 height 347
drag, startPoint x: 394, startPoint y: 200, endPoint x: 330, endPoint y: 201, distance: 64.9
click at [330, 201] on textarea "She takes [DATE] day of the following supplements: The First:Senior Dog Multivi…" at bounding box center [374, 164] width 226 height 95
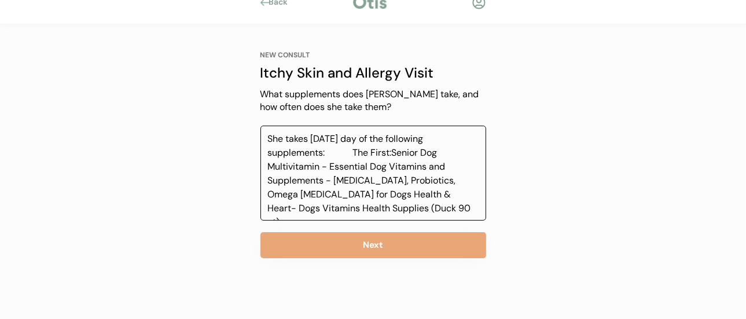
scroll to position [28, 0]
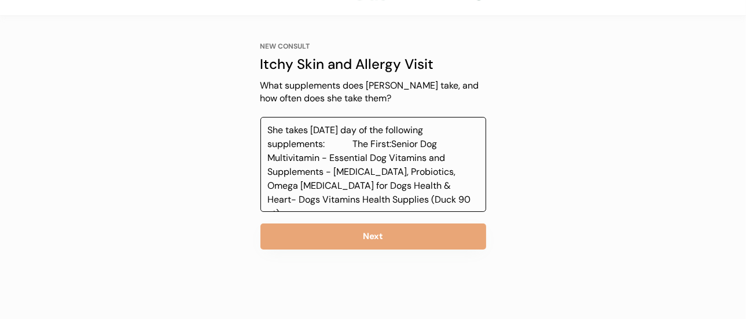
drag, startPoint x: 290, startPoint y: 193, endPoint x: 151, endPoint y: 50, distance: 199.0
click at [151, 50] on div "Back NEW CONSULT Itchy Skin and Allergy Visit Our itchy skin and allergy visits…" at bounding box center [373, 145] width 746 height 347
click at [330, 164] on textarea "She takes [DATE] day of the following supplements: The First:Senior Dog Multivi…" at bounding box center [374, 164] width 226 height 95
click at [305, 140] on textarea "She takes [DATE] day of the following supplements: The First:Senior Dog Multivi…" at bounding box center [374, 164] width 226 height 95
drag, startPoint x: 327, startPoint y: 127, endPoint x: 321, endPoint y: 132, distance: 7.8
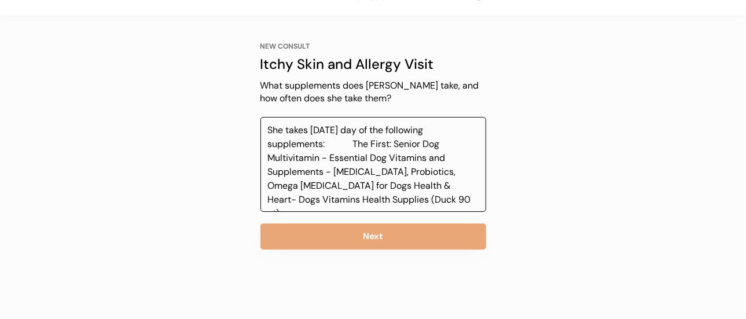
click at [324, 129] on textarea "She takes [DATE] day of the following supplements: The First: Senior Dog Multiv…" at bounding box center [374, 164] width 226 height 95
drag, startPoint x: 306, startPoint y: 141, endPoint x: 261, endPoint y: 147, distance: 45.5
click at [261, 147] on textarea "She takes [DATE]/day of the following supplements: The First: Senior Dog Multiv…" at bounding box center [374, 164] width 226 height 95
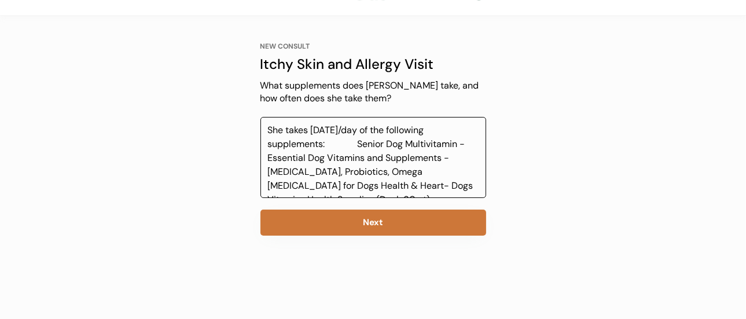
type textarea "She takes [DATE]/day of the following supplements: Senior Dog Multivitamin - Es…"
click at [378, 222] on button "Next" at bounding box center [374, 223] width 226 height 26
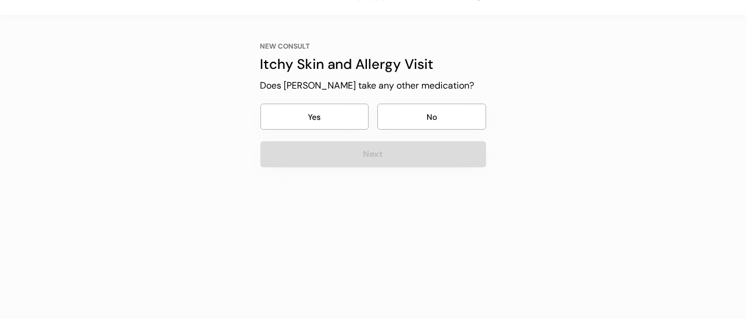
click at [337, 101] on div "NEW CONSULT Itchy Skin and Allergy Visit Does [PERSON_NAME] take any other medi…" at bounding box center [374, 105] width 226 height 126
click at [338, 111] on button "Yes" at bounding box center [315, 117] width 109 height 26
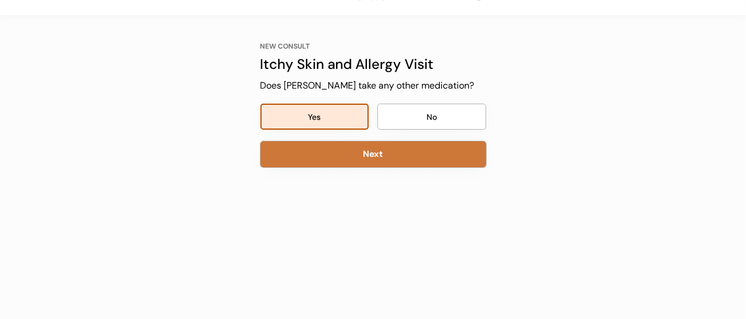
click at [332, 153] on button "Next" at bounding box center [374, 154] width 226 height 26
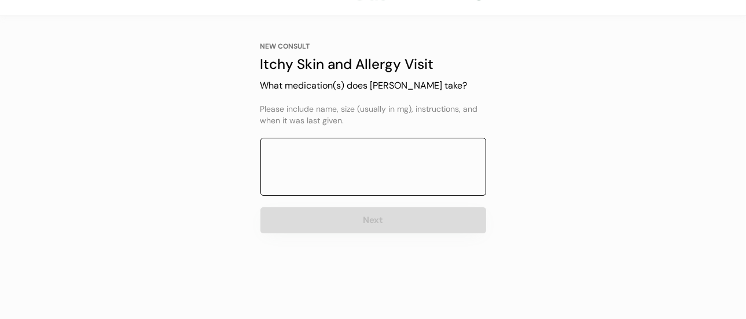
click at [312, 138] on textarea at bounding box center [374, 167] width 226 height 58
